Goal: Task Accomplishment & Management: Complete application form

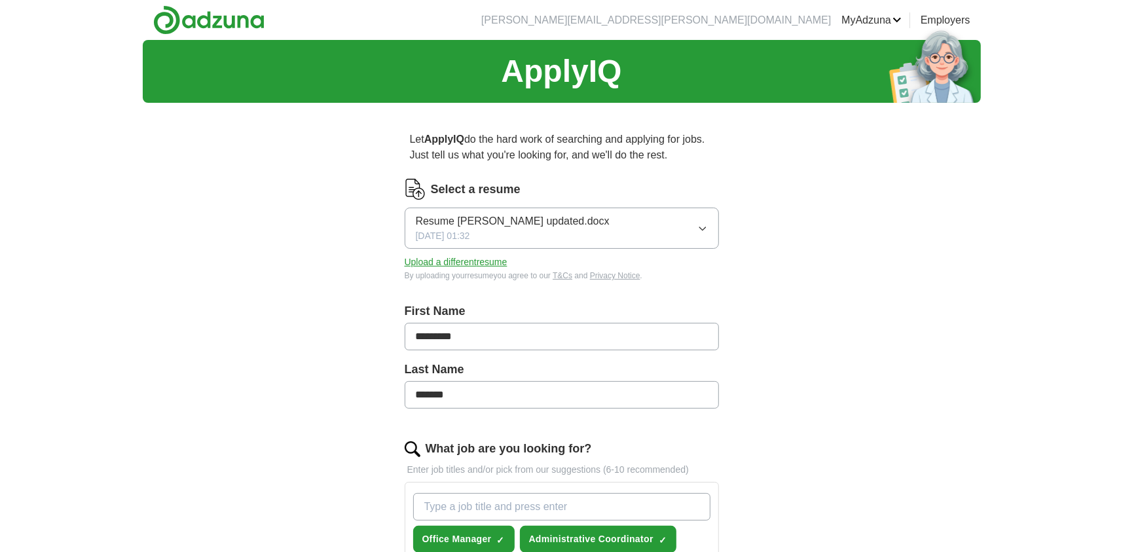
click at [466, 265] on button "Upload a different resume" at bounding box center [456, 262] width 103 height 14
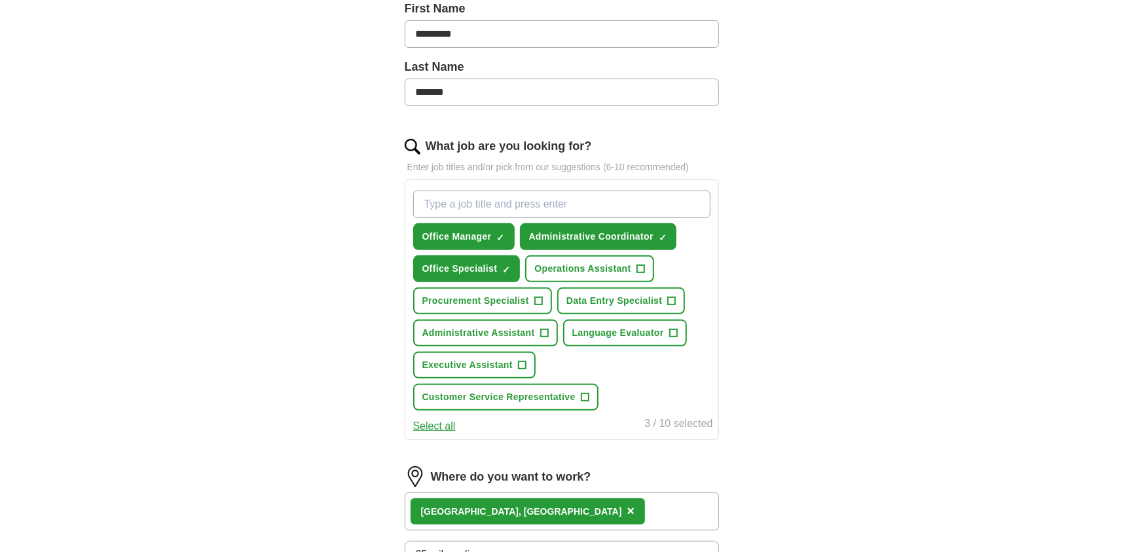
scroll to position [305, 0]
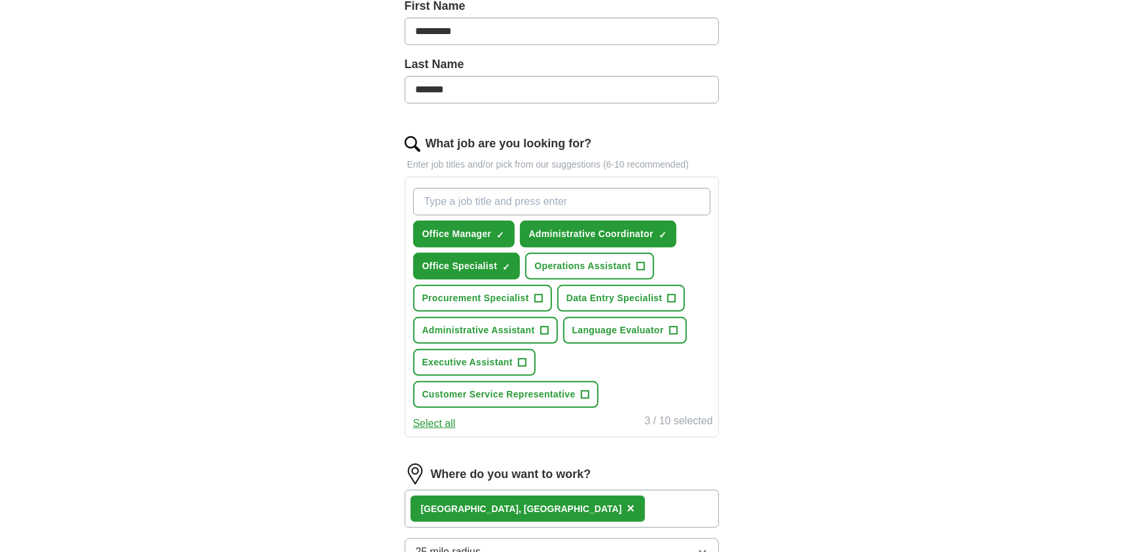
click at [525, 200] on input "What job are you looking for?" at bounding box center [561, 202] width 297 height 28
click at [0, 0] on span "×" at bounding box center [0, 0] width 0 height 0
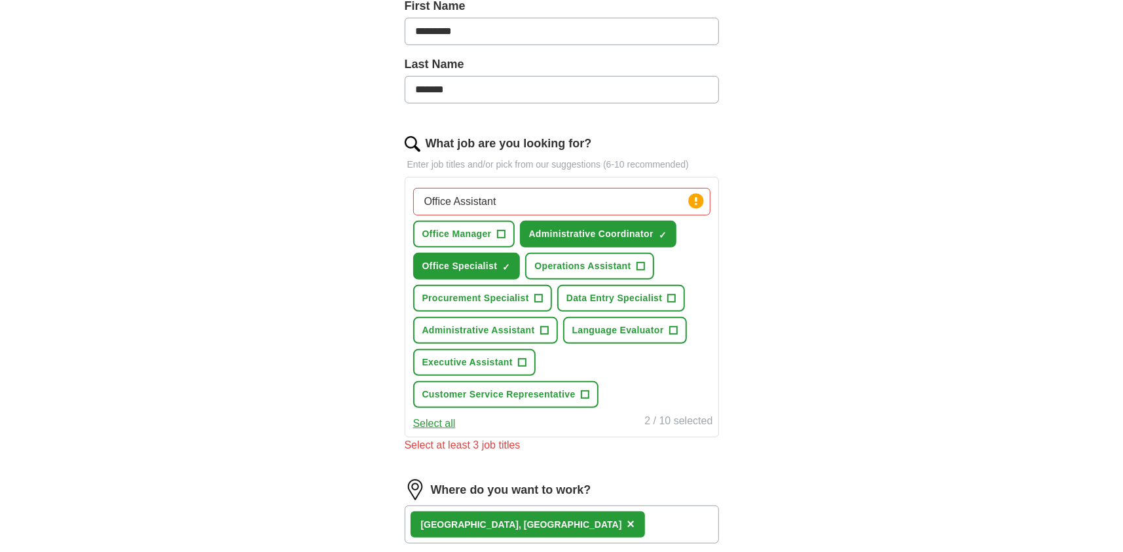
click at [516, 197] on input "Office Assistant" at bounding box center [561, 202] width 297 height 28
click at [576, 267] on span "Operations Assistant" at bounding box center [582, 266] width 96 height 14
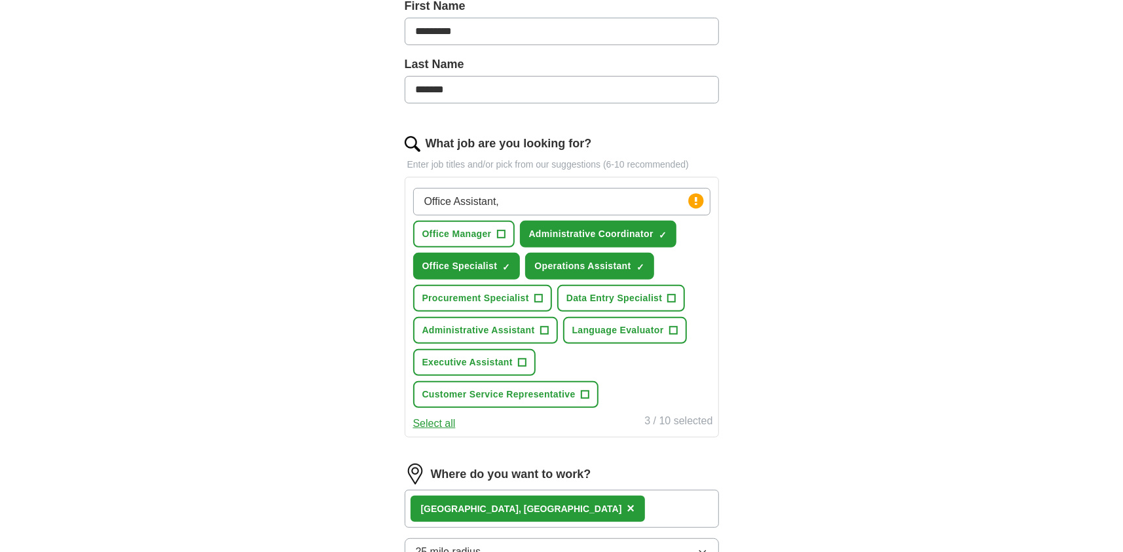
click at [517, 204] on input "Office Assistant," at bounding box center [561, 202] width 297 height 28
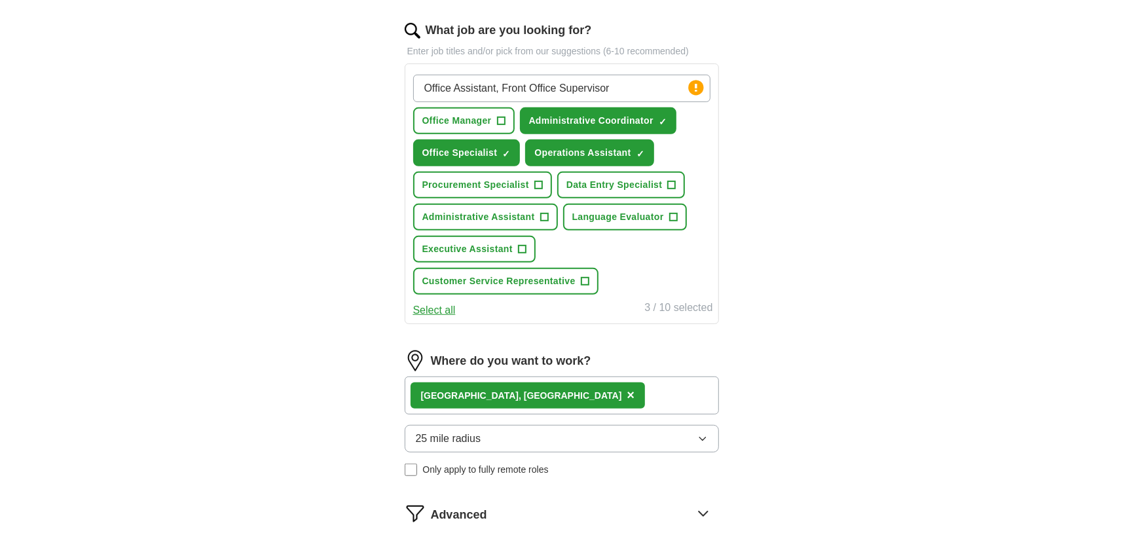
scroll to position [458, 0]
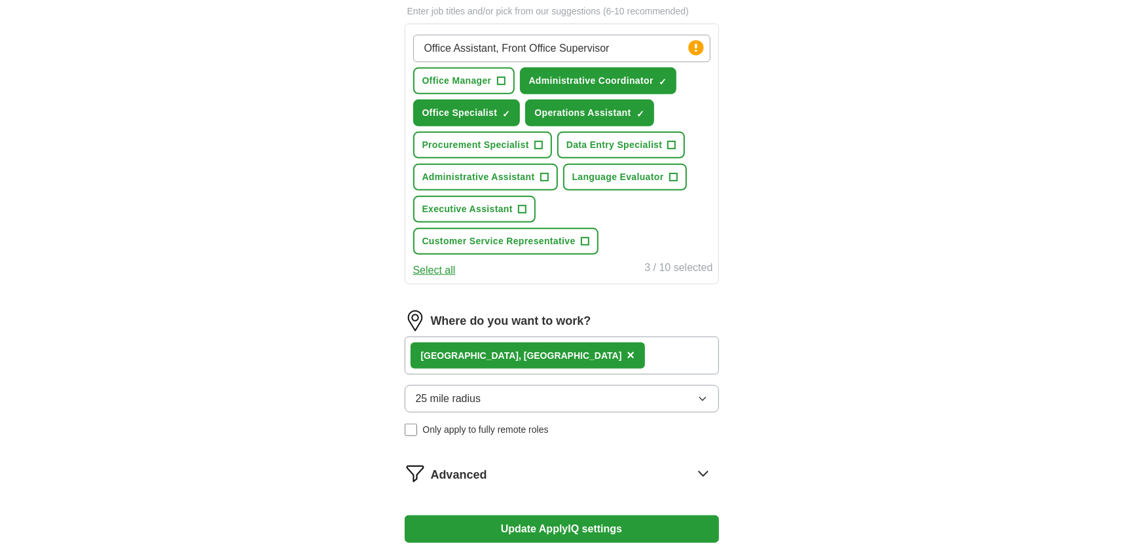
type input "Office Assistant, Front Office Supervisor"
click at [574, 353] on div "[GEOGRAPHIC_DATA], [GEOGRAPHIC_DATA] ×" at bounding box center [562, 356] width 314 height 38
click at [622, 392] on button "25 mile radius" at bounding box center [562, 399] width 314 height 28
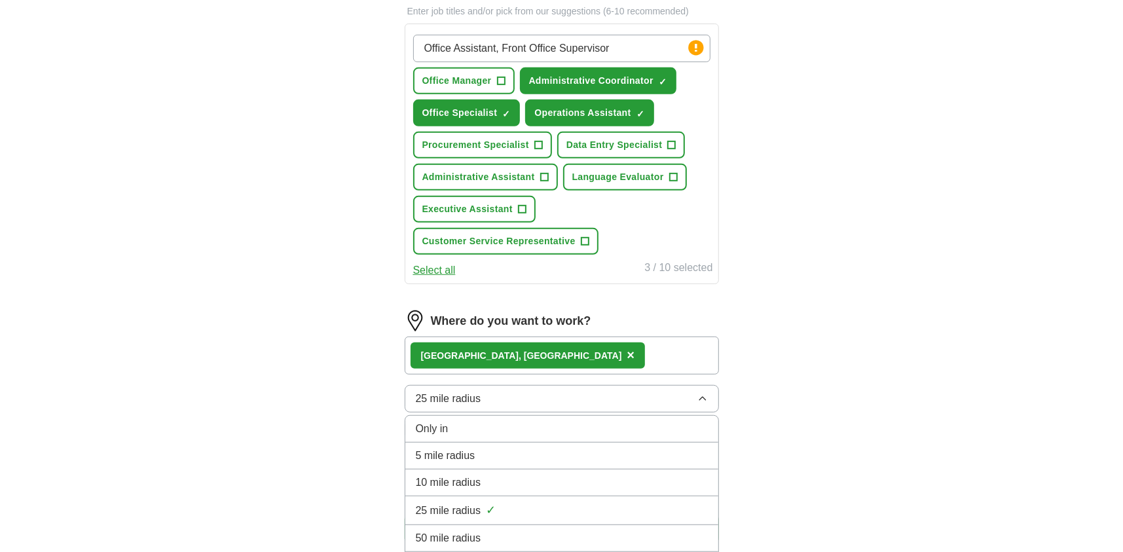
click at [489, 534] on div "50 mile radius" at bounding box center [562, 538] width 292 height 16
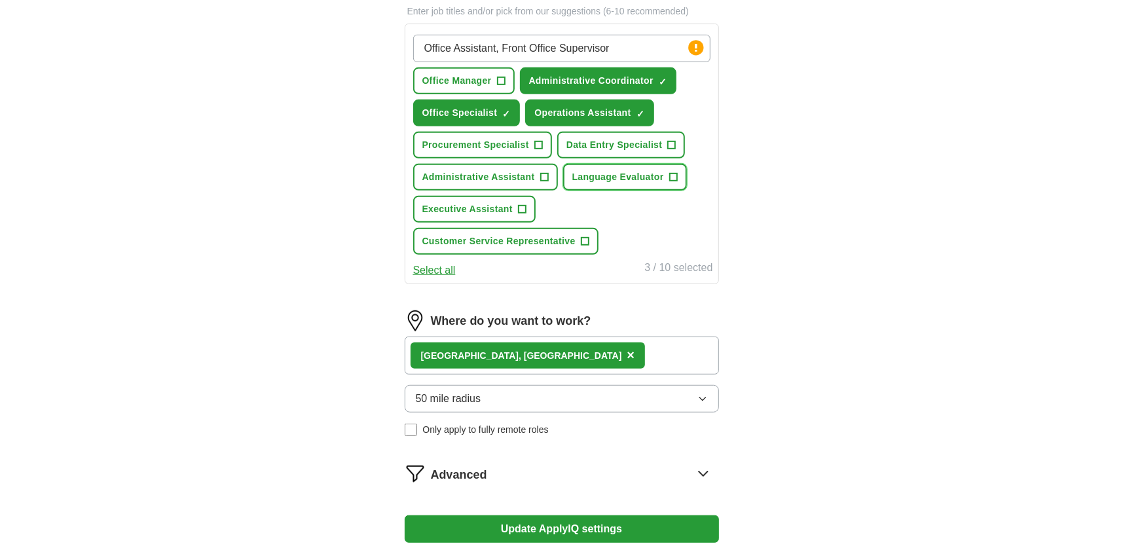
click at [659, 177] on span "Language Evaluator" at bounding box center [618, 177] width 92 height 14
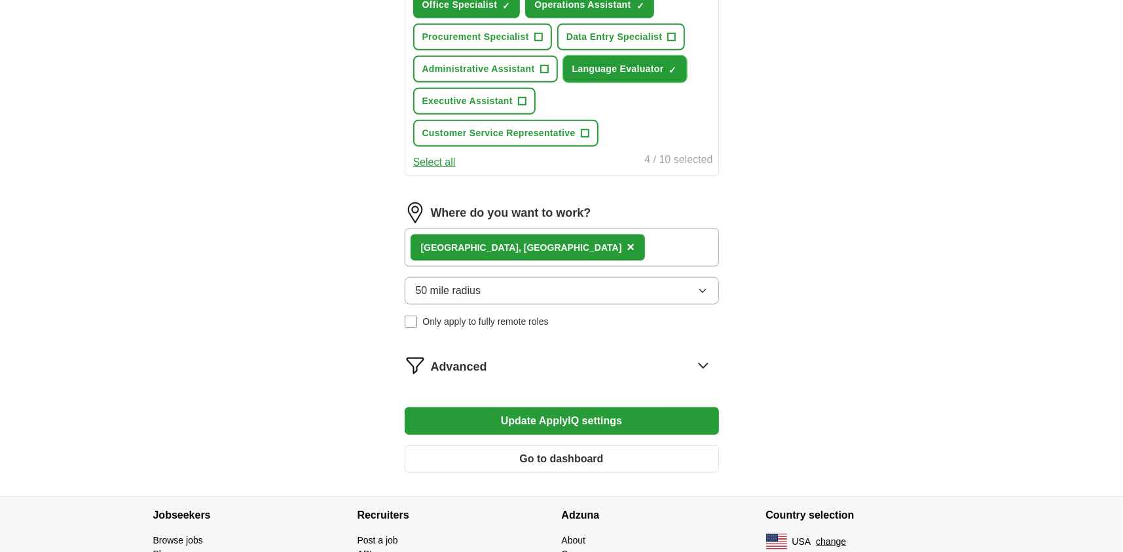
scroll to position [611, 0]
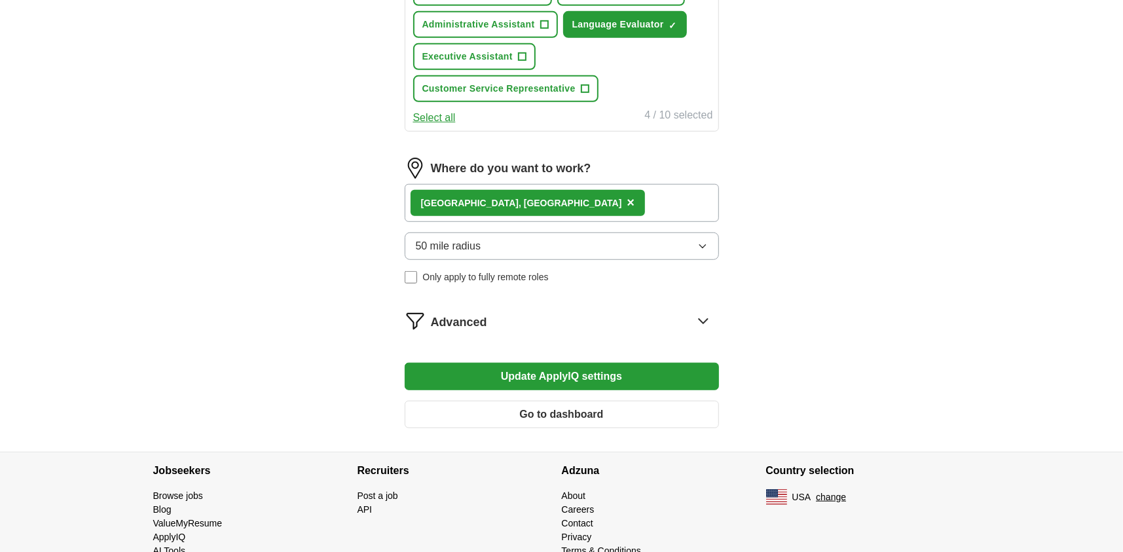
click at [576, 372] on button "Update ApplyIQ settings" at bounding box center [562, 377] width 314 height 28
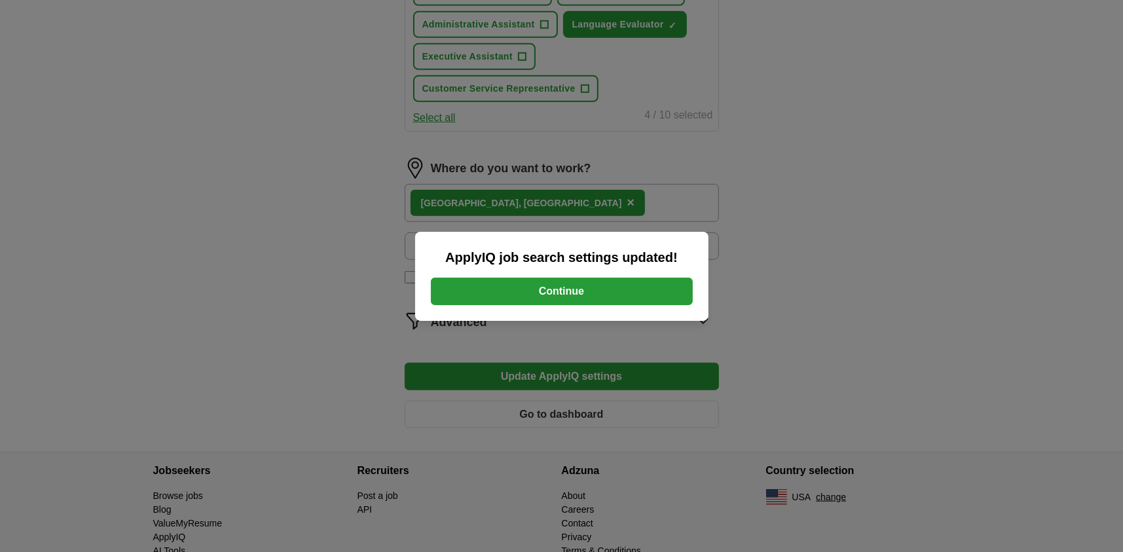
click at [572, 299] on button "Continue" at bounding box center [562, 292] width 262 height 28
